Goal: Submit feedback/report problem

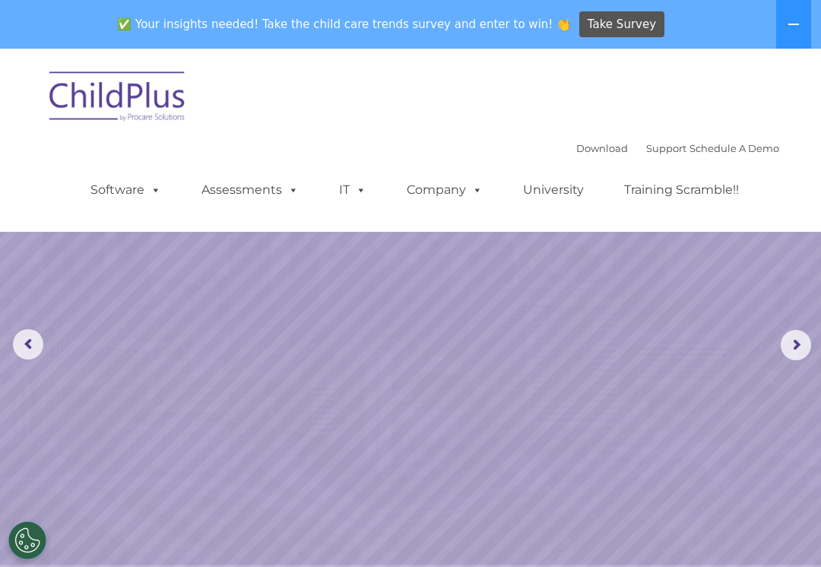
select select "MEDIUM"
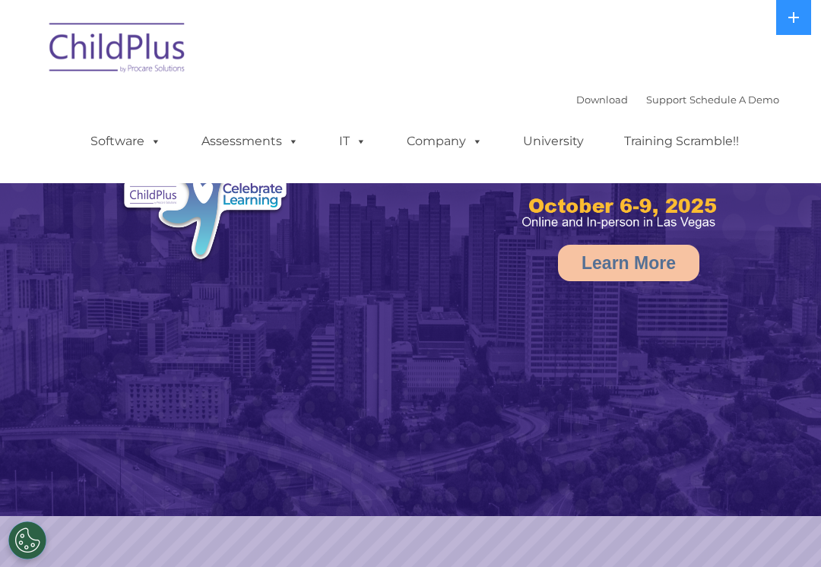
select select "MEDIUM"
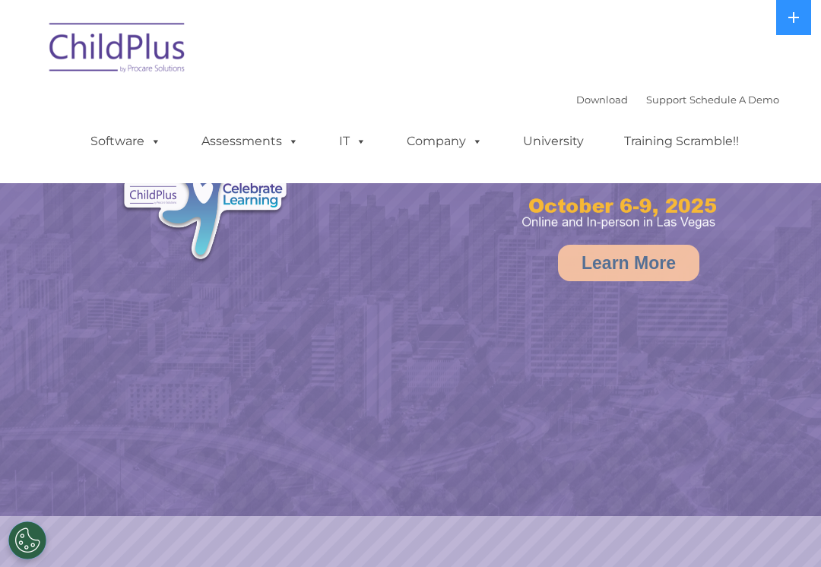
select select "MEDIUM"
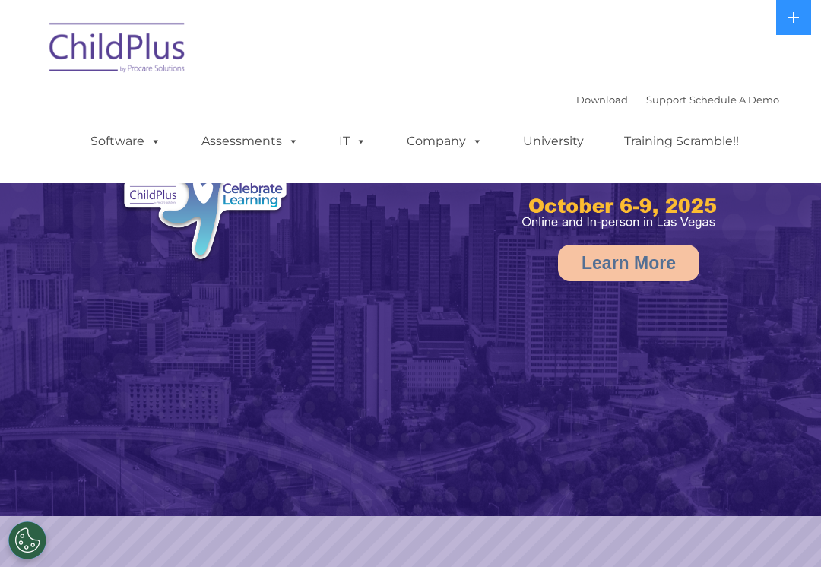
select select "MEDIUM"
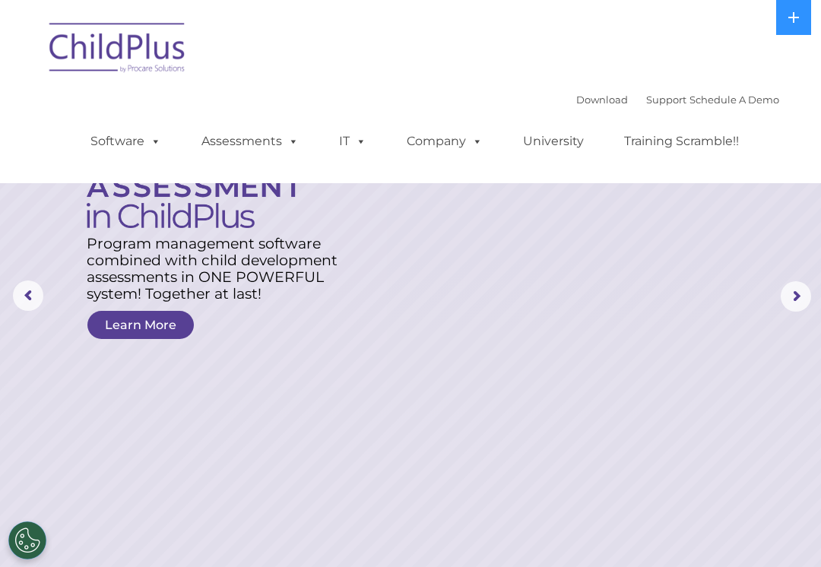
click at [806, 290] on rs-arrow at bounding box center [796, 296] width 30 height 30
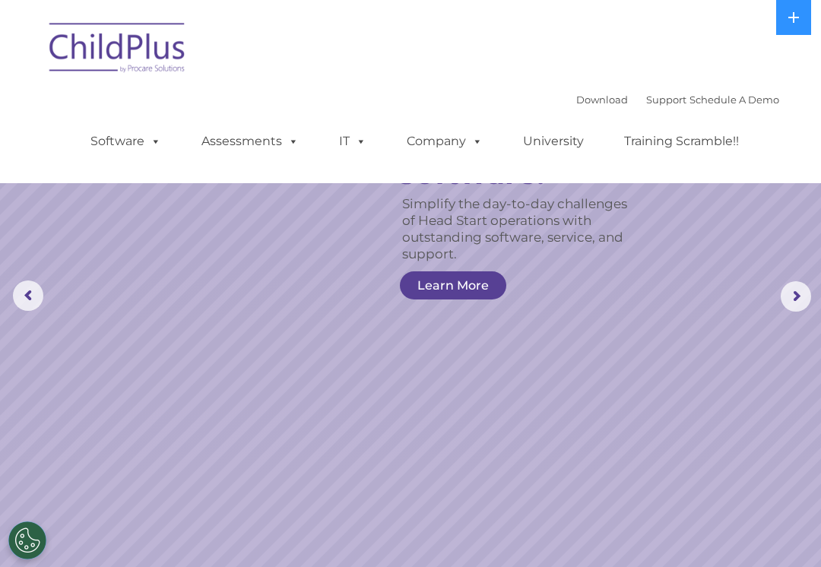
click at [795, 295] on rs-arrow at bounding box center [796, 296] width 30 height 30
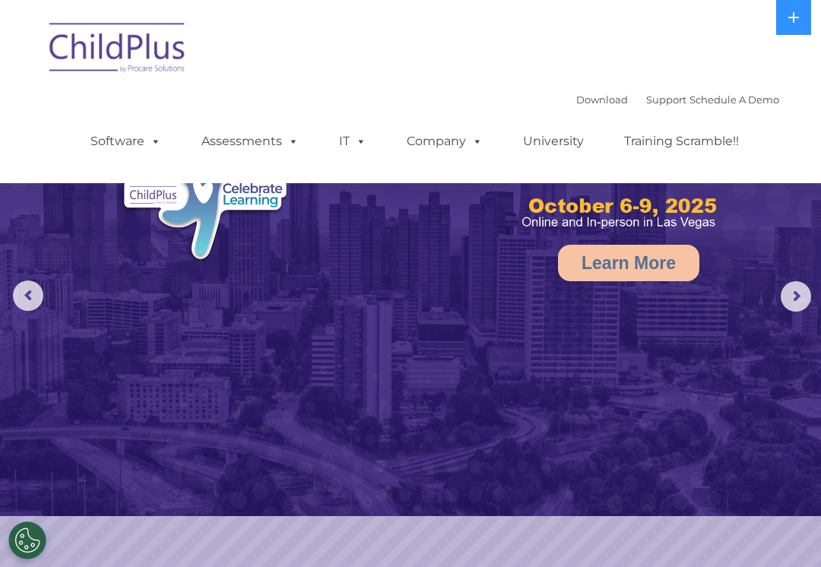
click at [792, 308] on rs-arrow at bounding box center [796, 296] width 30 height 30
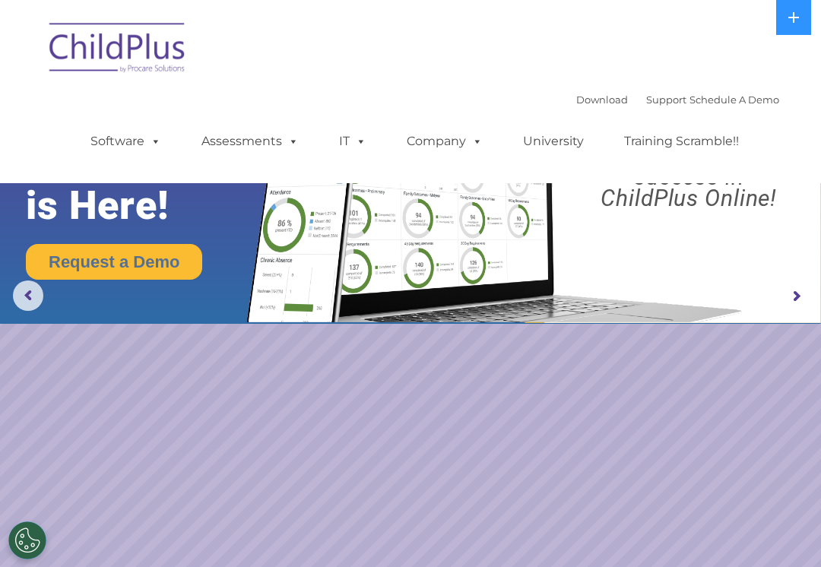
click at [791, 294] on rs-arrow at bounding box center [796, 296] width 30 height 30
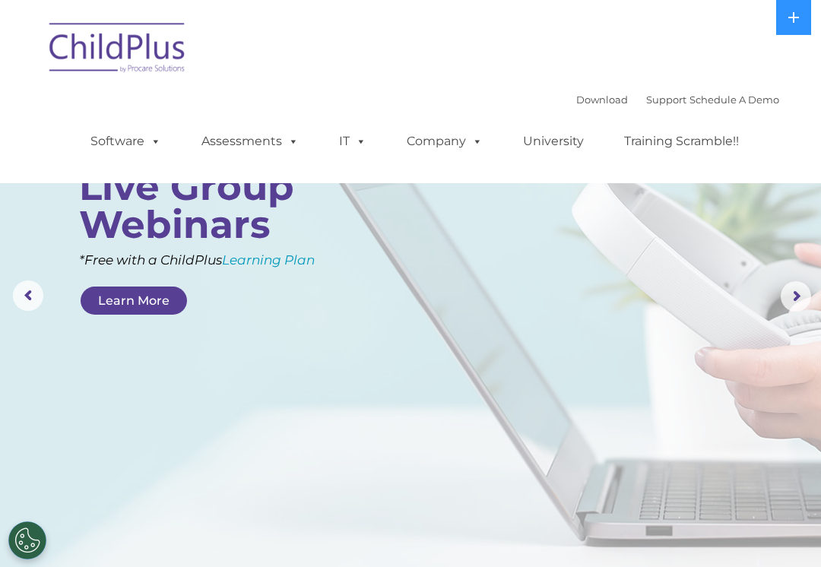
click at [797, 294] on rs-arrow at bounding box center [796, 296] width 30 height 30
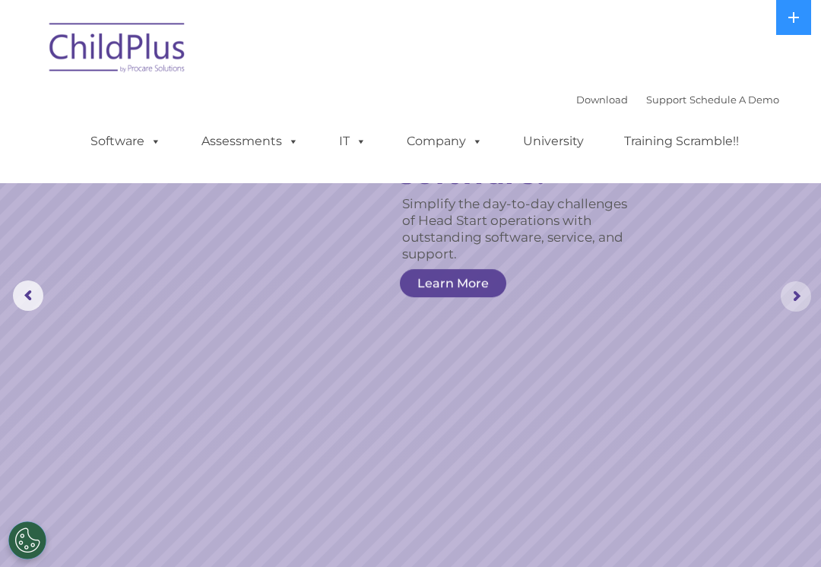
click at [793, 296] on rs-arrow at bounding box center [796, 296] width 30 height 30
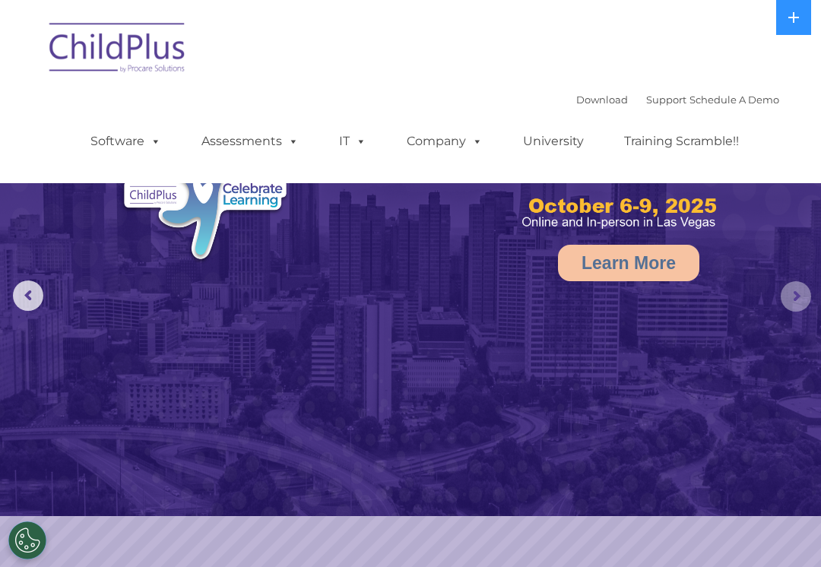
click at [791, 295] on rs-arrow at bounding box center [796, 296] width 30 height 30
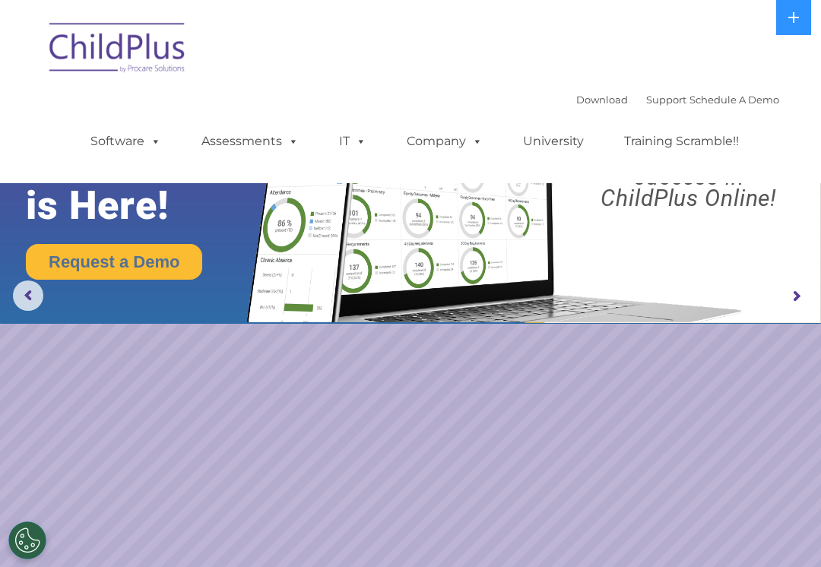
click at [793, 296] on rs-arrow at bounding box center [796, 296] width 30 height 30
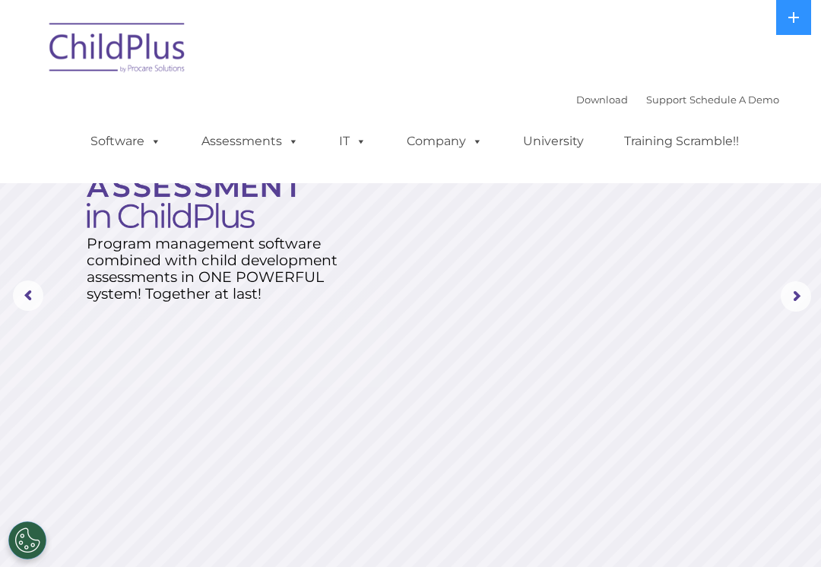
click at [804, 304] on rs-arrow at bounding box center [796, 296] width 30 height 30
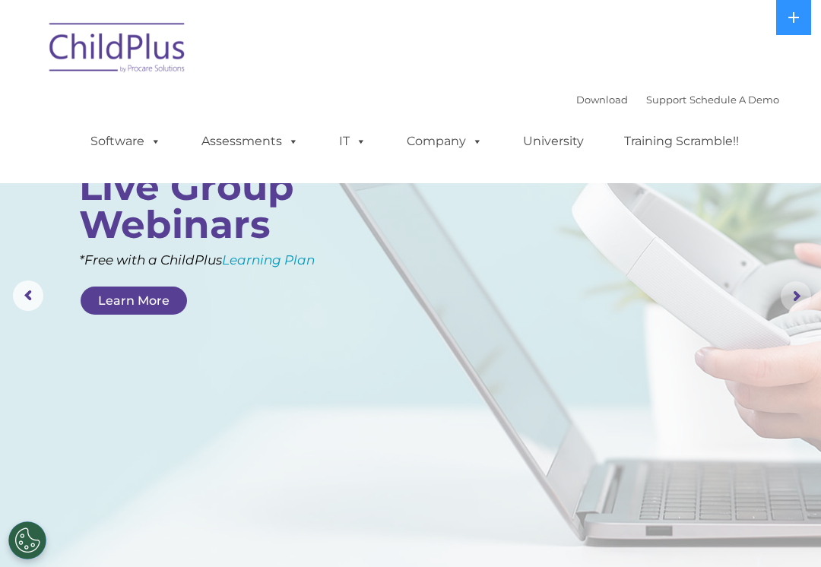
click at [794, 296] on rs-arrow at bounding box center [796, 296] width 30 height 30
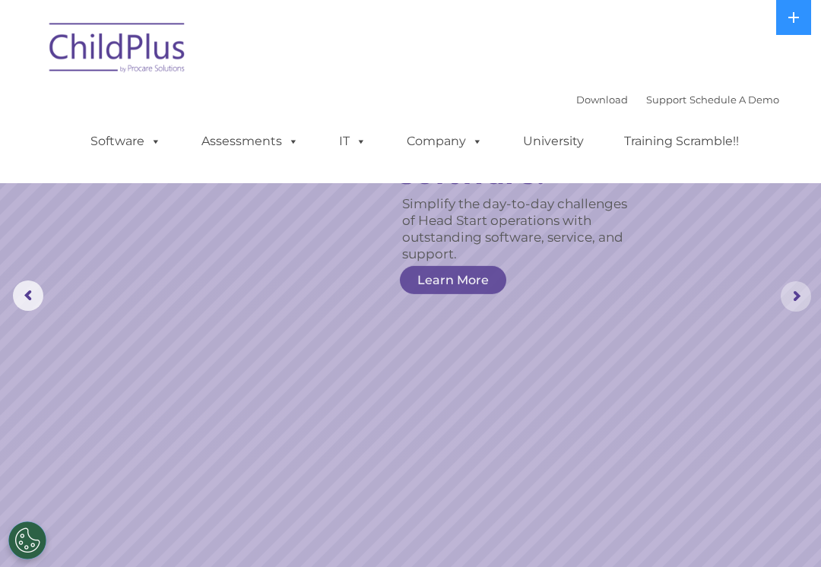
click at [800, 298] on rs-arrow at bounding box center [796, 296] width 30 height 30
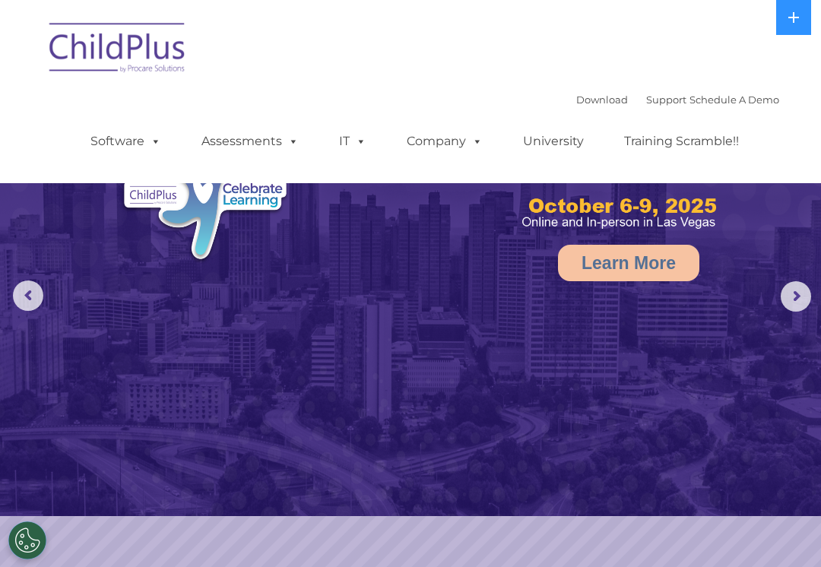
click at [791, 298] on rs-arrow at bounding box center [796, 296] width 30 height 30
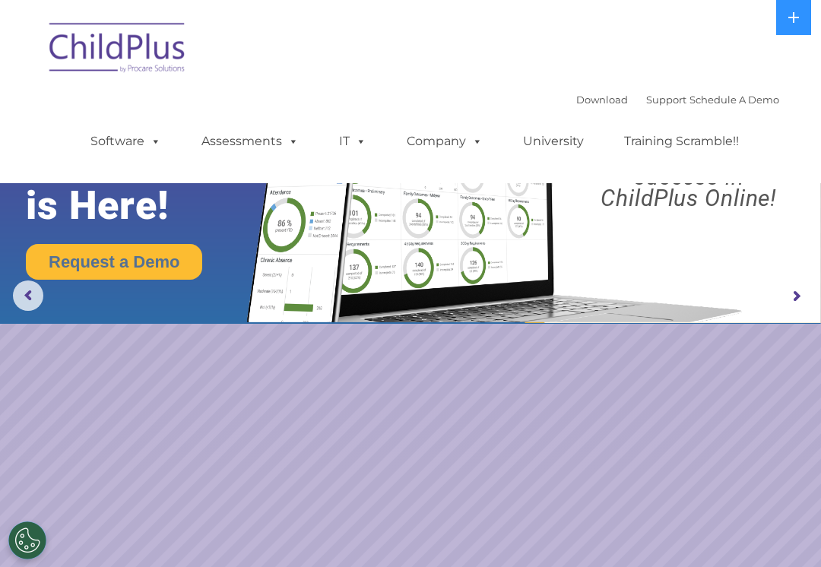
click at [794, 300] on rs-arrow at bounding box center [796, 296] width 30 height 30
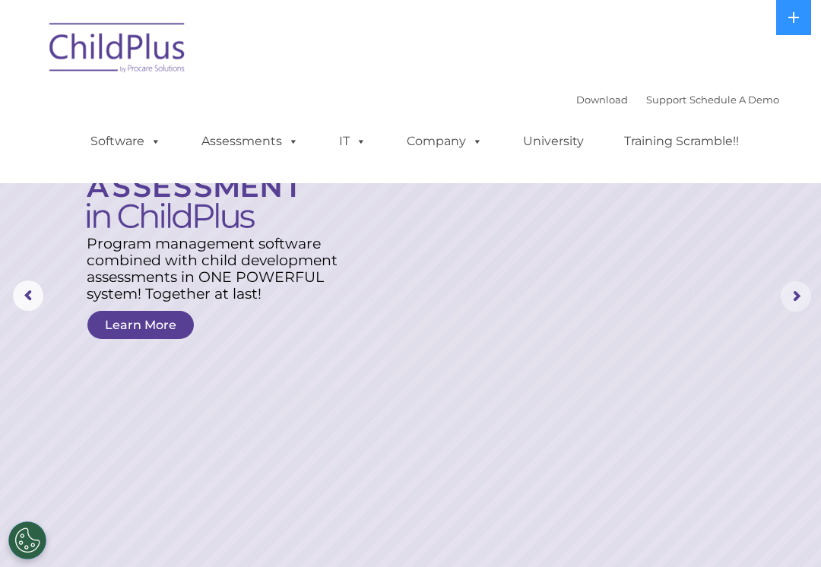
click at [792, 302] on rs-arrow at bounding box center [796, 296] width 30 height 30
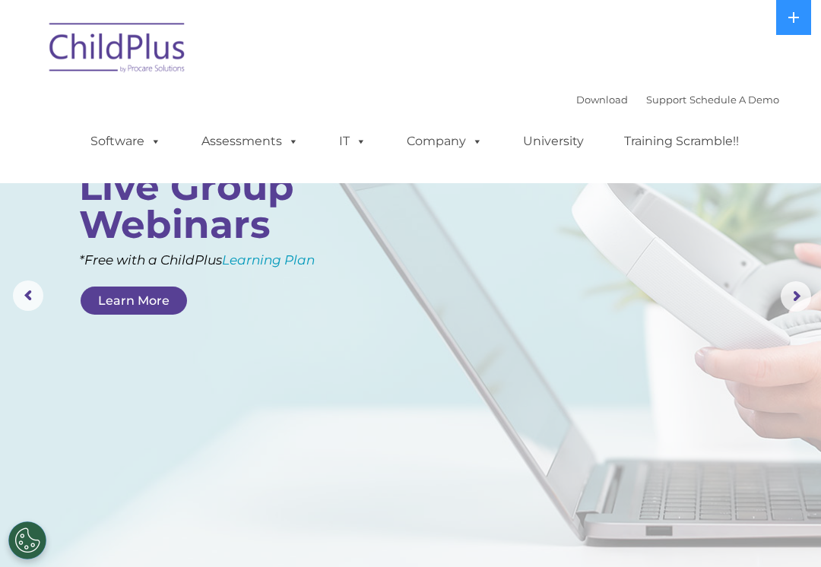
click at [788, 306] on rs-arrow at bounding box center [796, 296] width 30 height 30
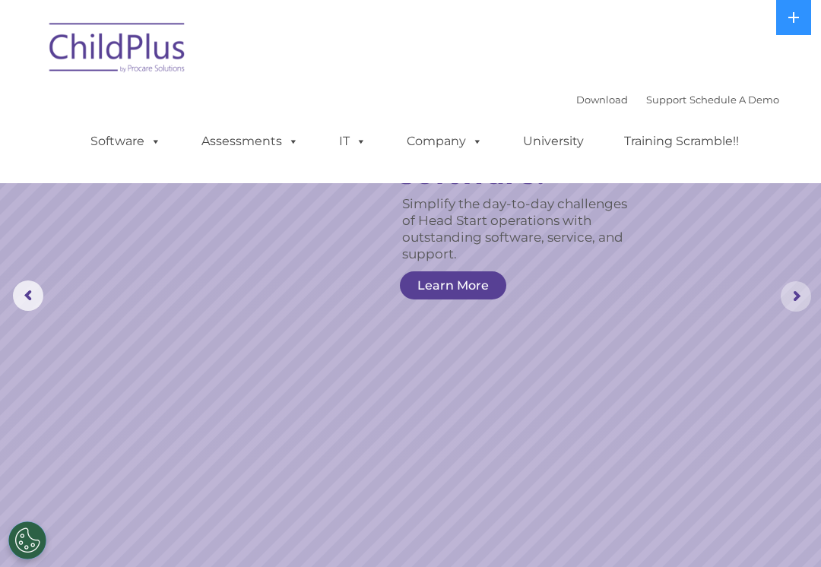
click at [788, 306] on rs-arrow at bounding box center [796, 296] width 30 height 30
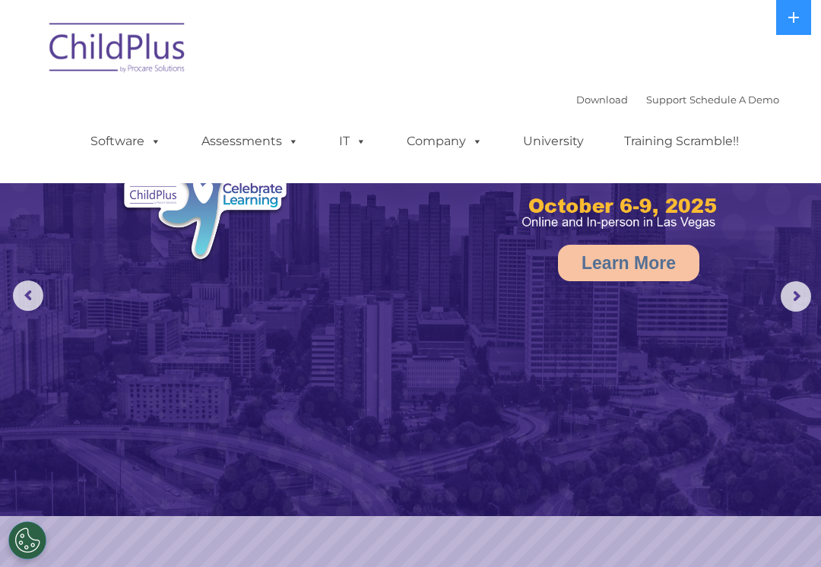
click at [789, 298] on rs-arrow at bounding box center [796, 296] width 30 height 30
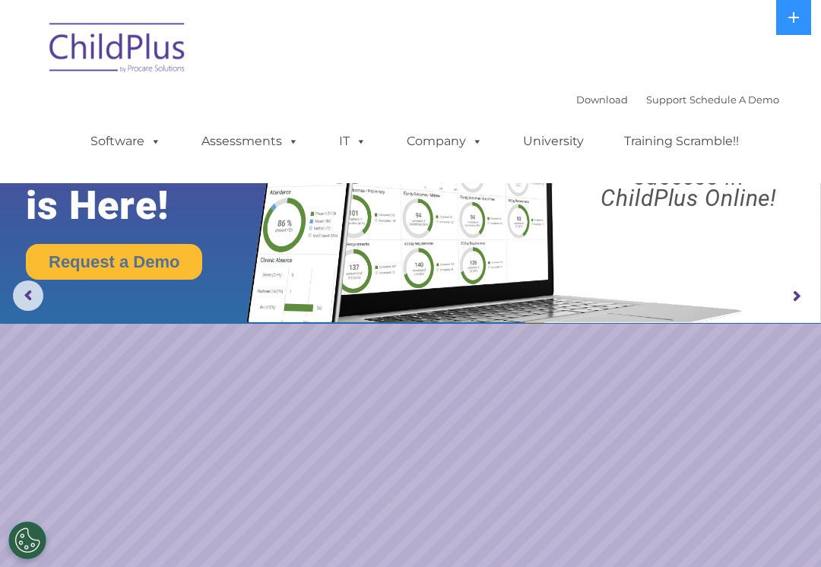
click at [797, 291] on rs-arrow at bounding box center [796, 296] width 30 height 30
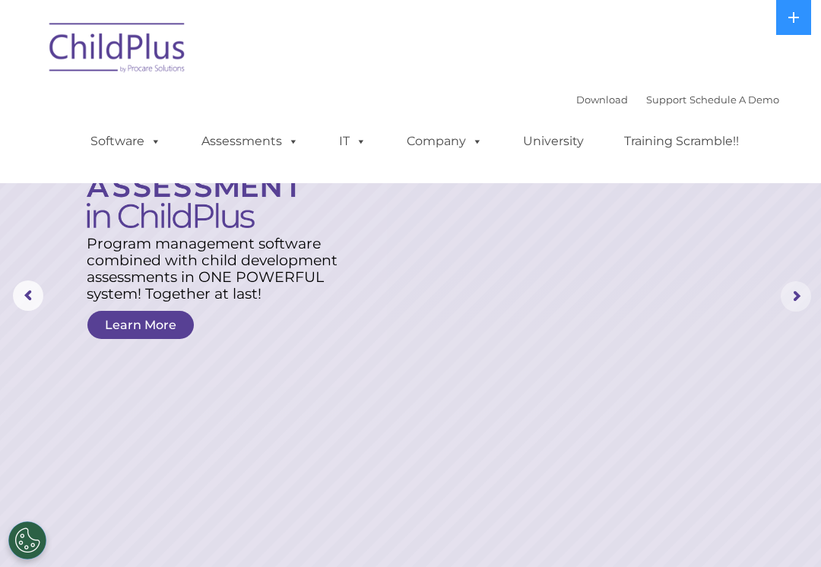
click at [797, 292] on rs-arrow at bounding box center [796, 296] width 30 height 30
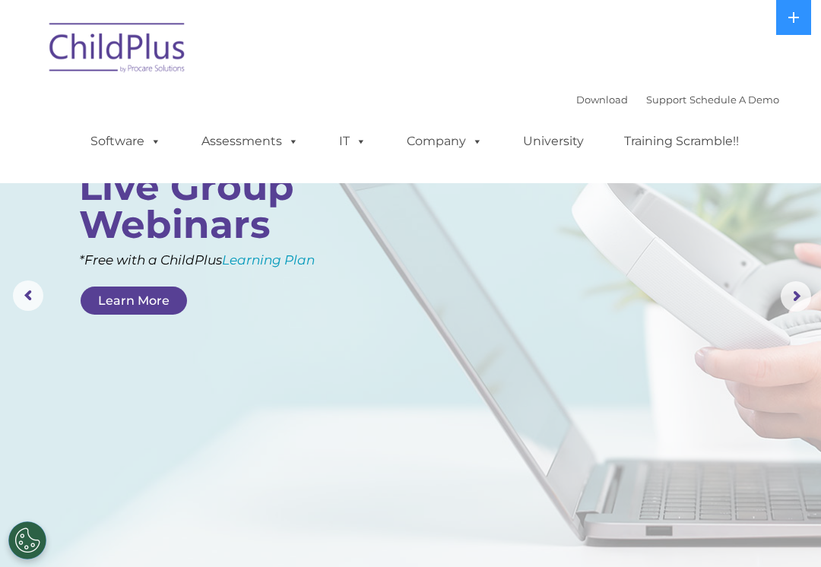
click at [798, 298] on rs-arrow at bounding box center [796, 296] width 30 height 30
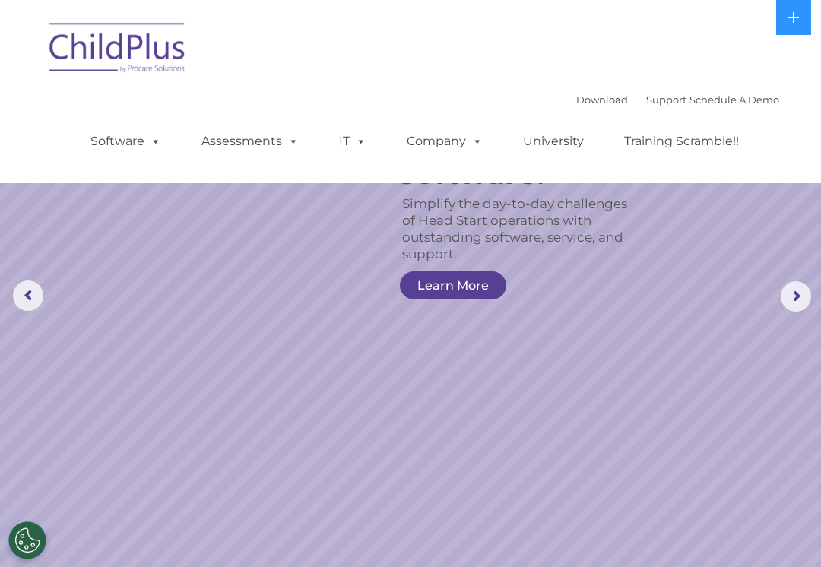
click at [21, 302] on rs-arrow at bounding box center [28, 296] width 30 height 30
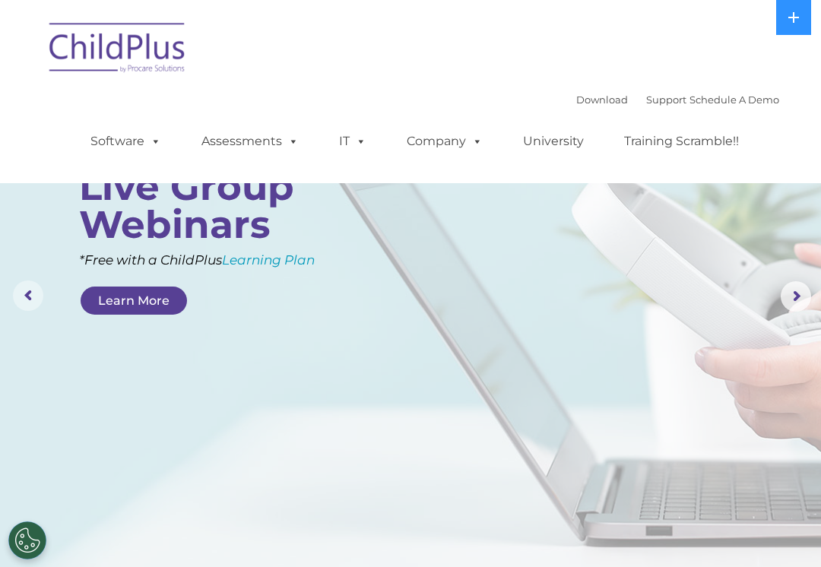
click at [27, 297] on rs-arrow at bounding box center [28, 296] width 30 height 30
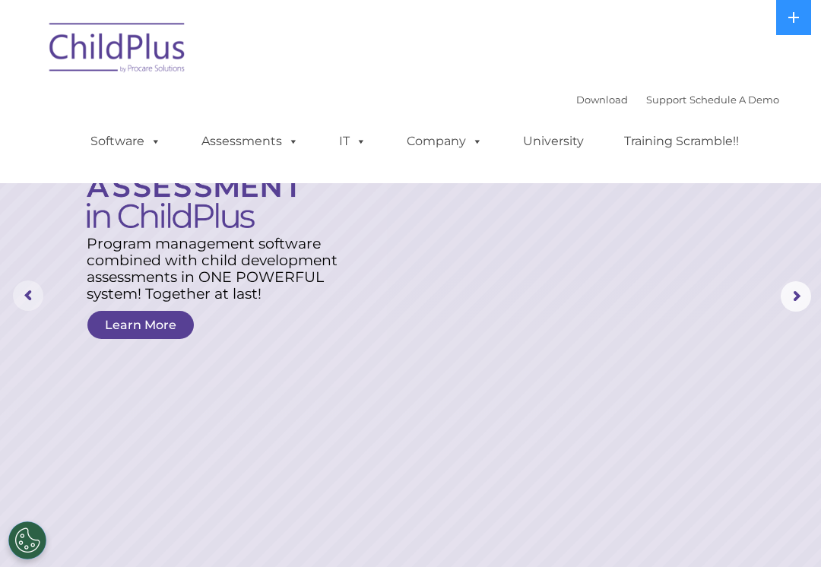
click at [29, 301] on rs-arrow at bounding box center [28, 296] width 30 height 30
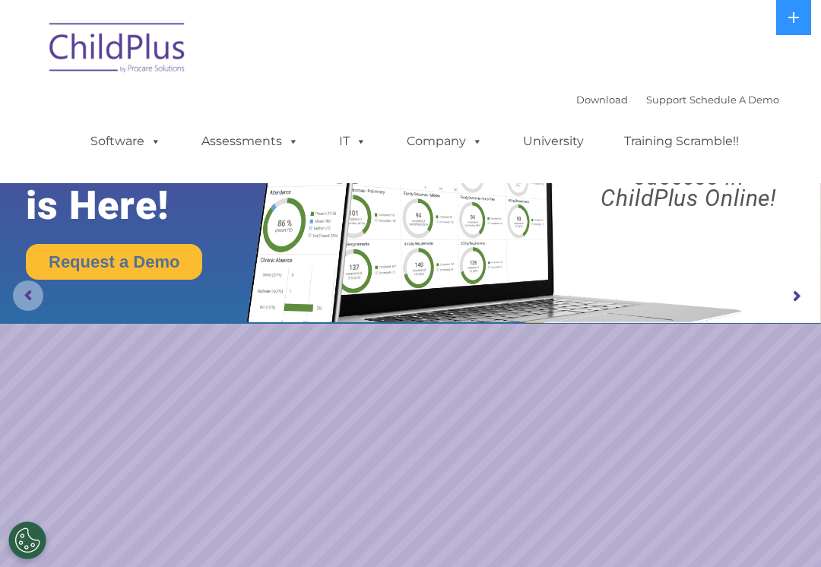
click at [29, 300] on rs-arrow at bounding box center [28, 296] width 30 height 30
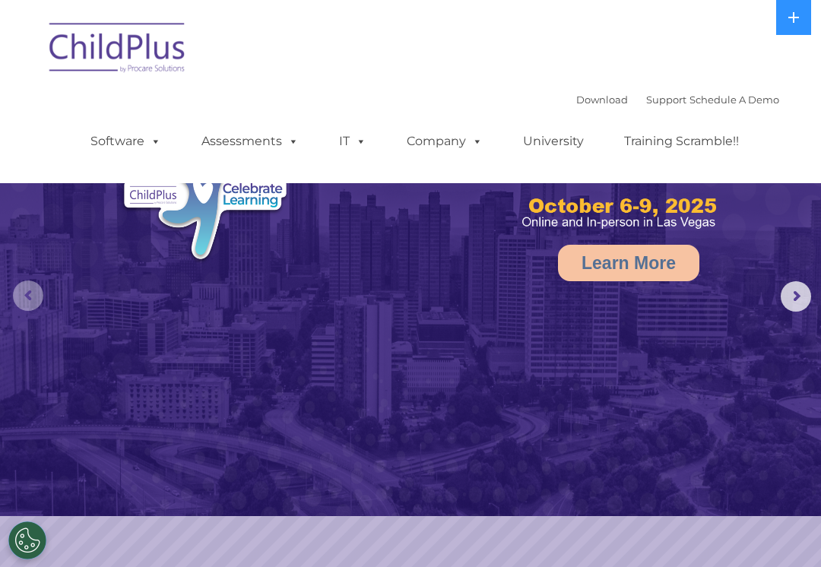
click at [27, 301] on rs-arrow at bounding box center [28, 296] width 30 height 30
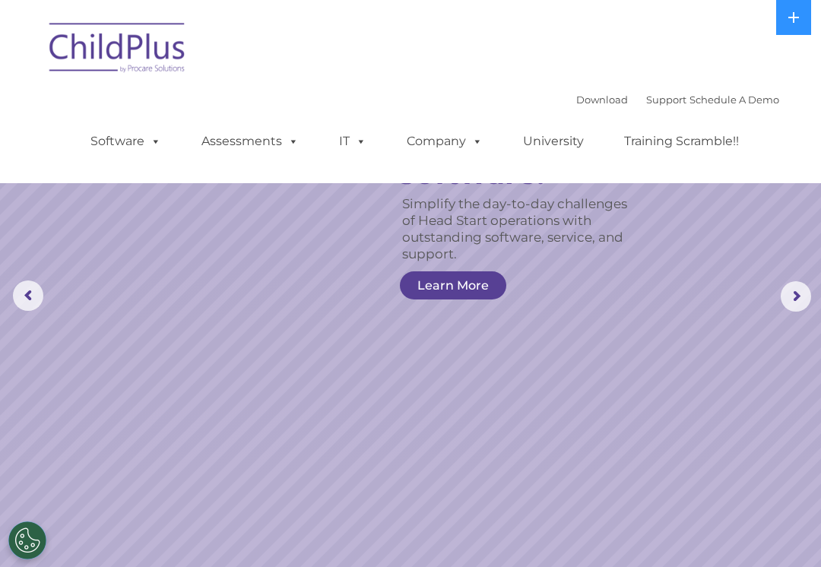
click at [26, 299] on rs-arrow at bounding box center [28, 296] width 30 height 30
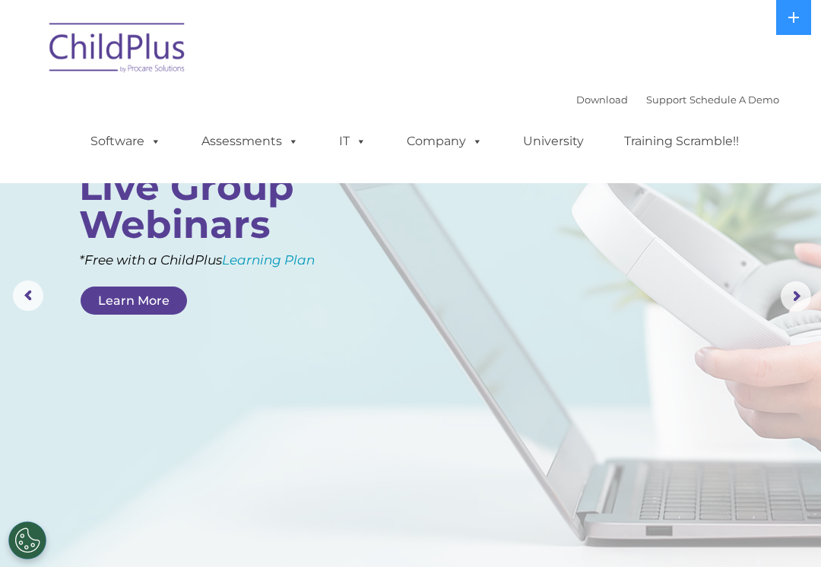
click at [21, 301] on rs-arrow at bounding box center [28, 296] width 30 height 30
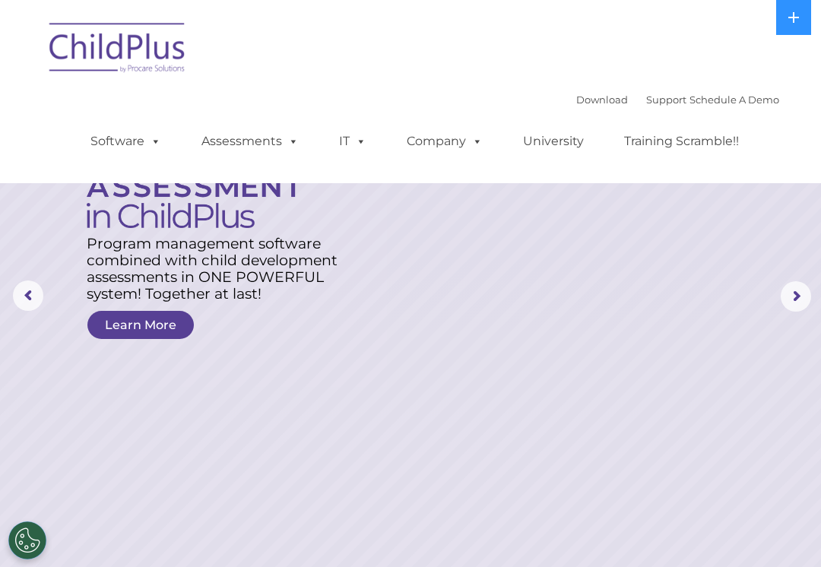
click at [794, 291] on rs-arrow at bounding box center [796, 296] width 30 height 30
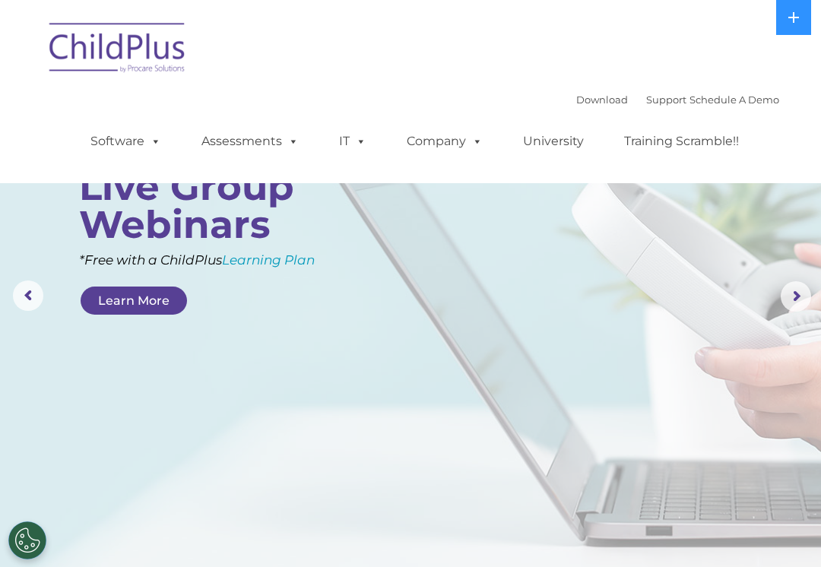
click at [797, 293] on rs-arrow at bounding box center [796, 296] width 30 height 30
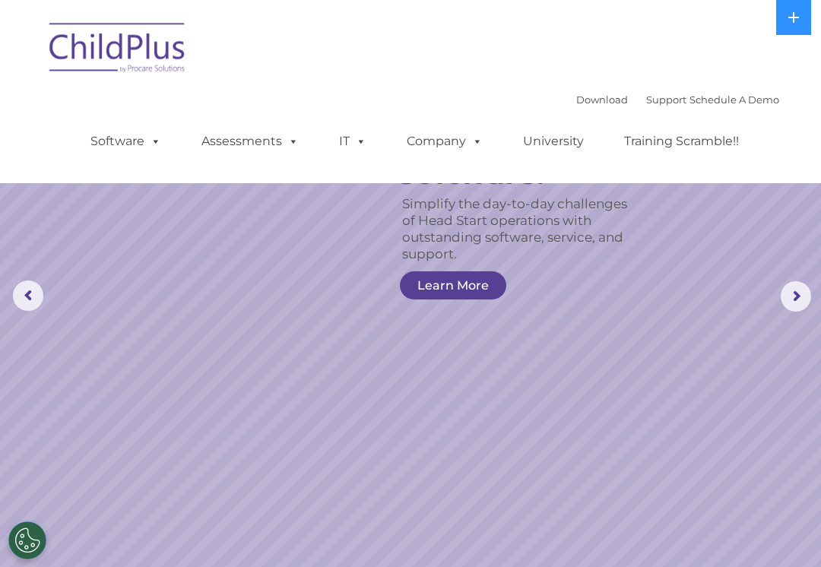
click at [794, 301] on rs-arrow at bounding box center [796, 296] width 30 height 30
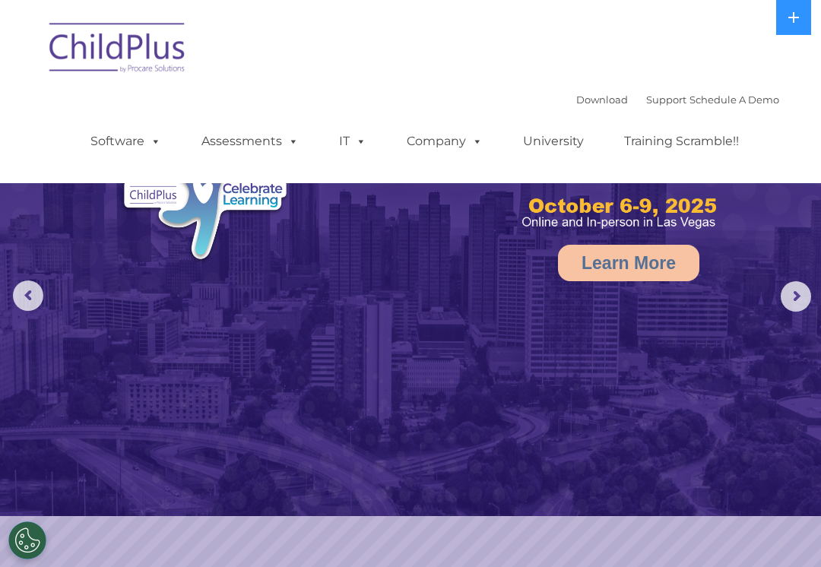
click at [797, 305] on rs-arrow at bounding box center [796, 296] width 30 height 30
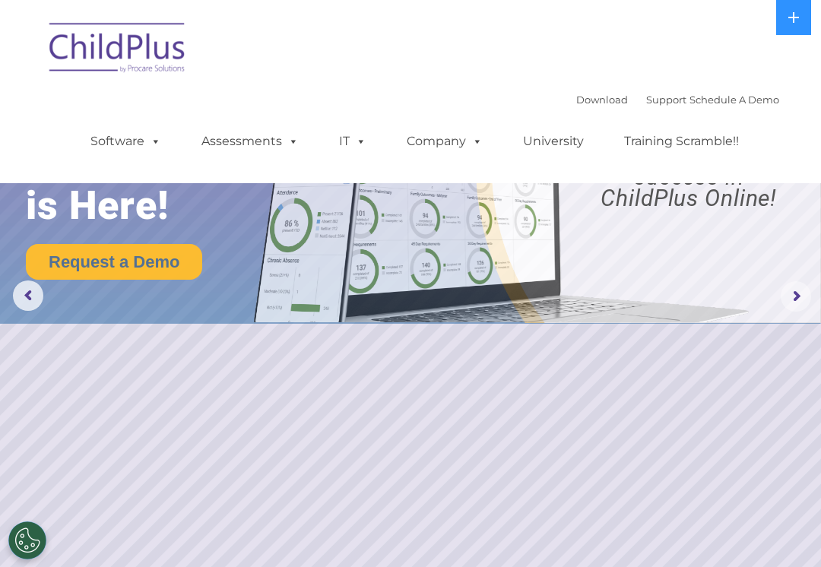
click at [795, 301] on rs-arrow at bounding box center [796, 296] width 30 height 30
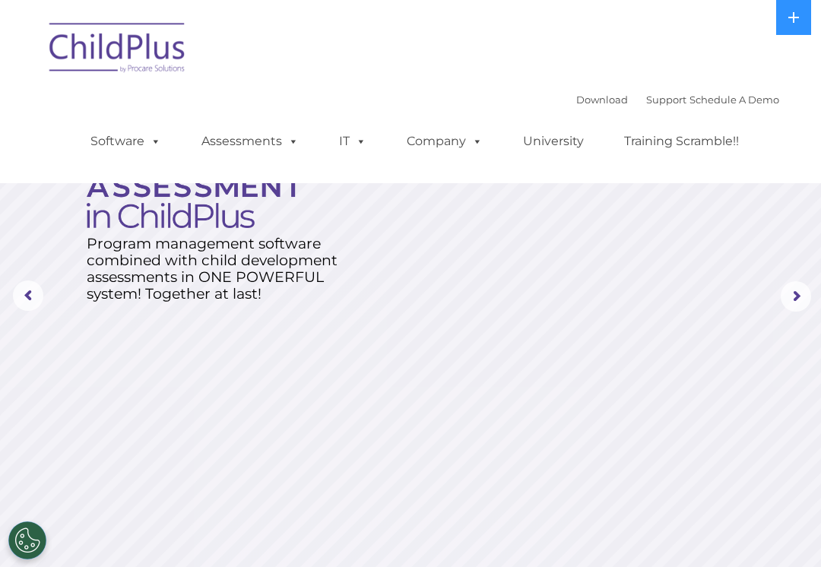
click at [795, 303] on rs-arrow at bounding box center [796, 296] width 30 height 30
